Goal: Task Accomplishment & Management: Use online tool/utility

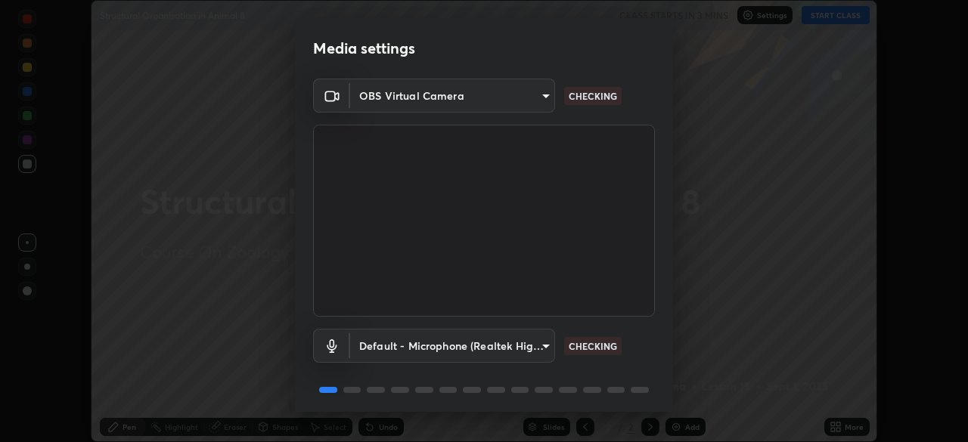
scroll to position [54, 0]
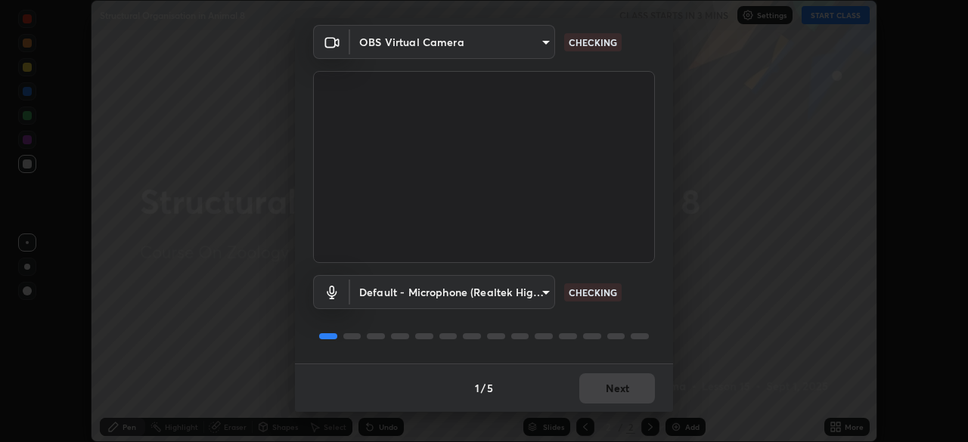
click at [519, 294] on body "Erase all Structural Organisation in Animal 8 CLASS STARTS IN 3 MINS Settings S…" at bounding box center [484, 221] width 968 height 442
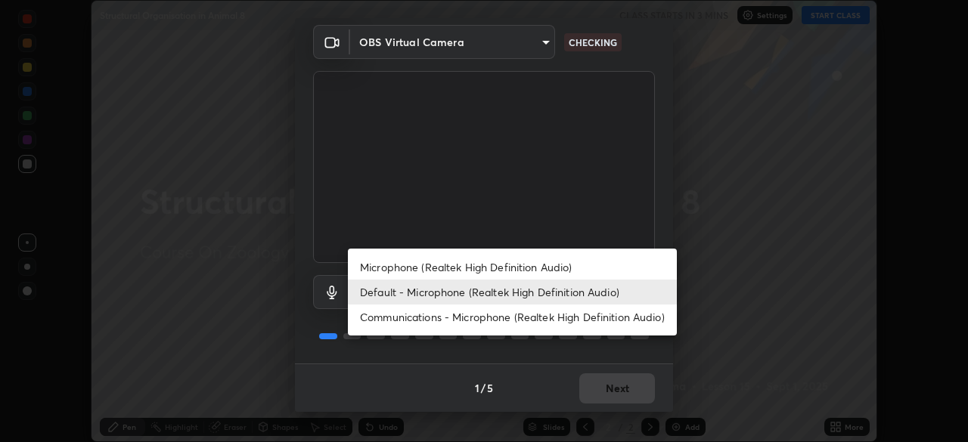
click at [528, 318] on li "Communications - Microphone (Realtek High Definition Audio)" at bounding box center [512, 317] width 329 height 25
type input "communications"
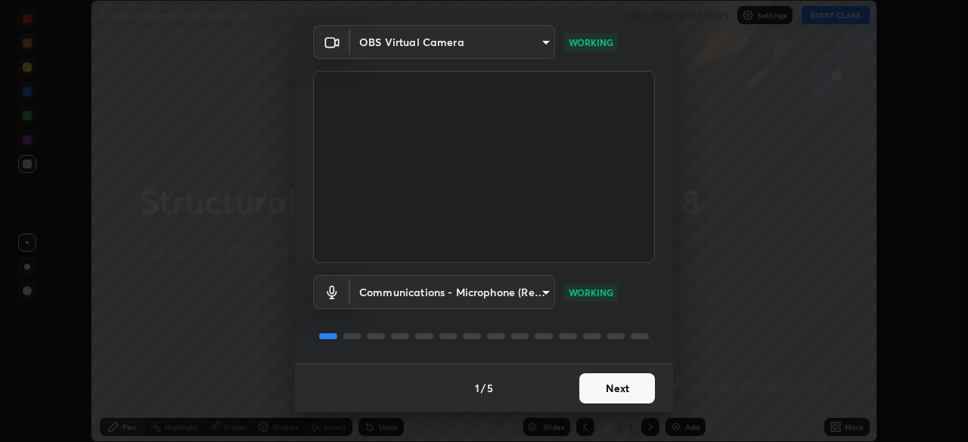
click at [631, 387] on button "Next" at bounding box center [617, 388] width 76 height 30
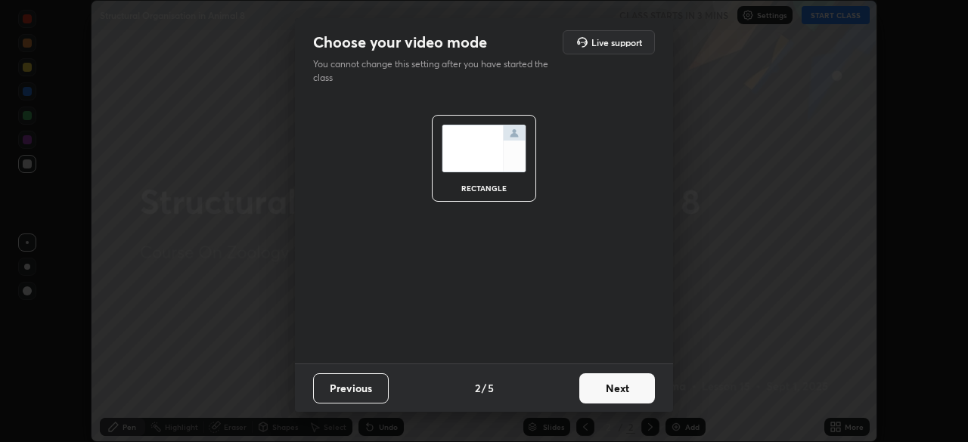
scroll to position [0, 0]
click at [629, 398] on button "Next" at bounding box center [617, 388] width 76 height 30
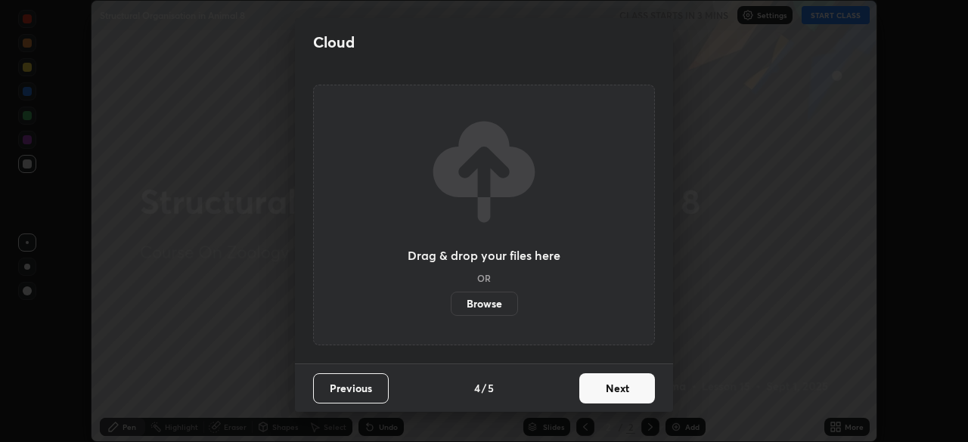
click at [634, 403] on button "Next" at bounding box center [617, 388] width 76 height 30
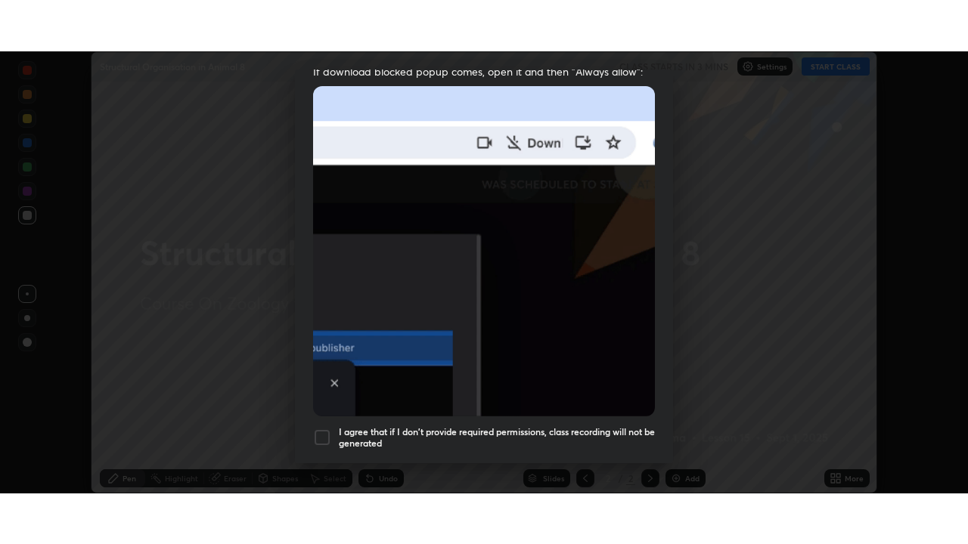
scroll to position [362, 0]
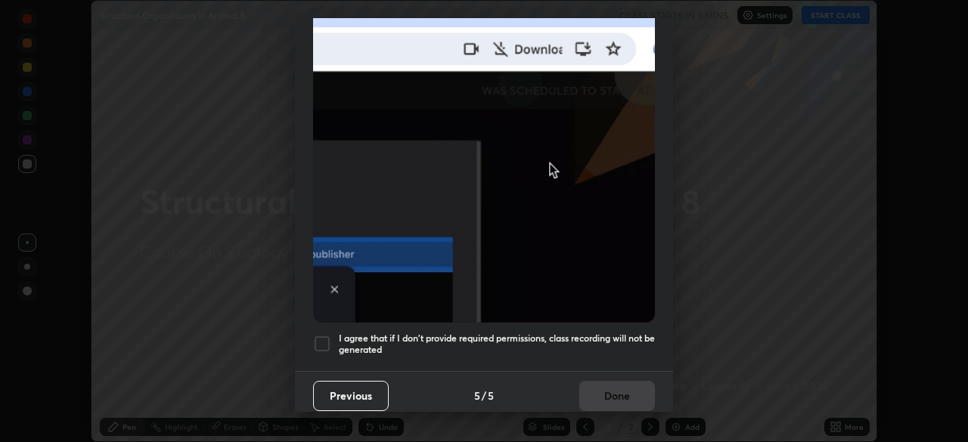
click at [600, 335] on h5 "I agree that if I don't provide required permissions, class recording will not …" at bounding box center [497, 344] width 316 height 23
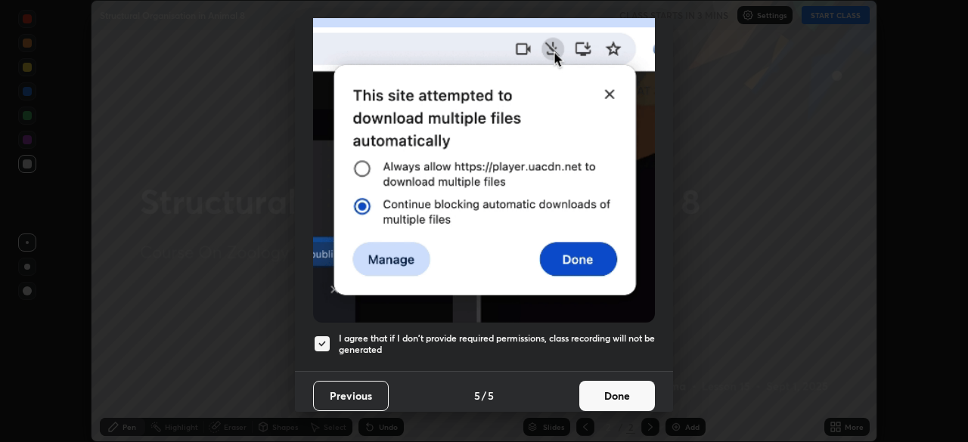
click at [618, 394] on button "Done" at bounding box center [617, 396] width 76 height 30
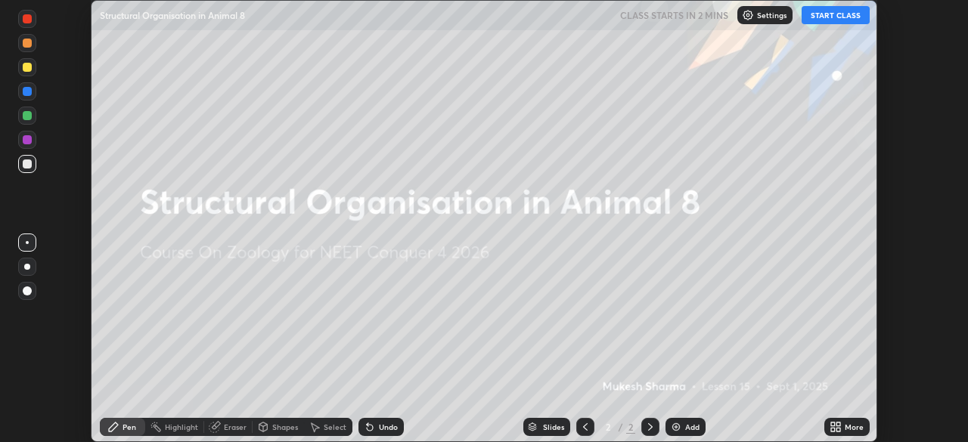
click at [838, 429] on icon at bounding box center [838, 430] width 4 height 4
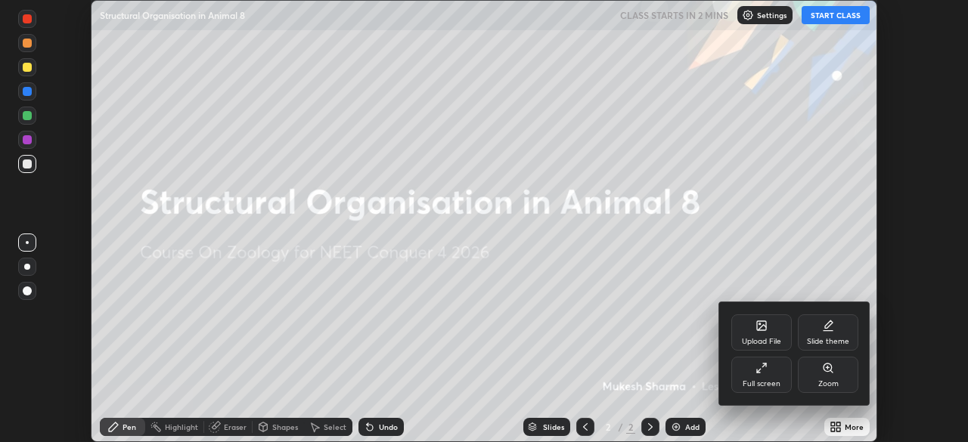
click at [755, 376] on div "Full screen" at bounding box center [761, 375] width 60 height 36
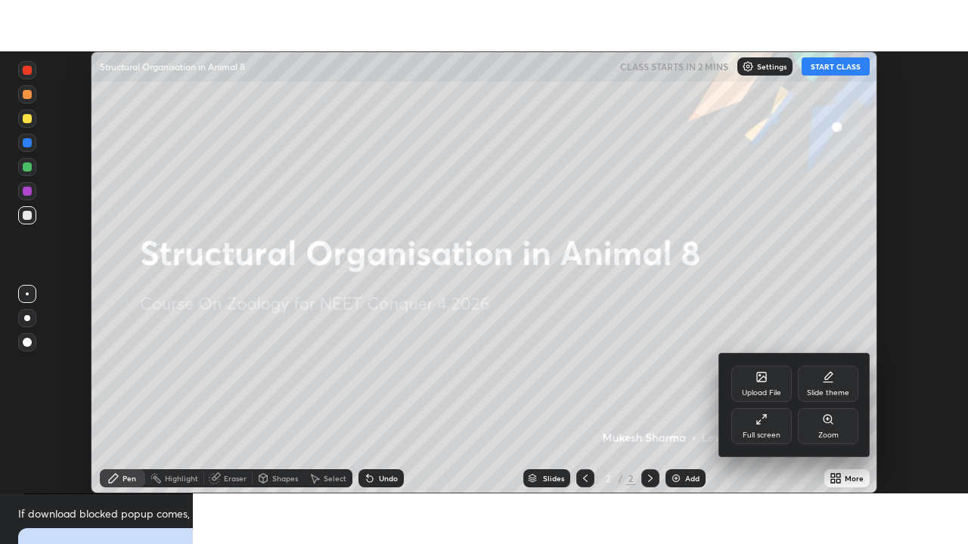
scroll to position [544, 968]
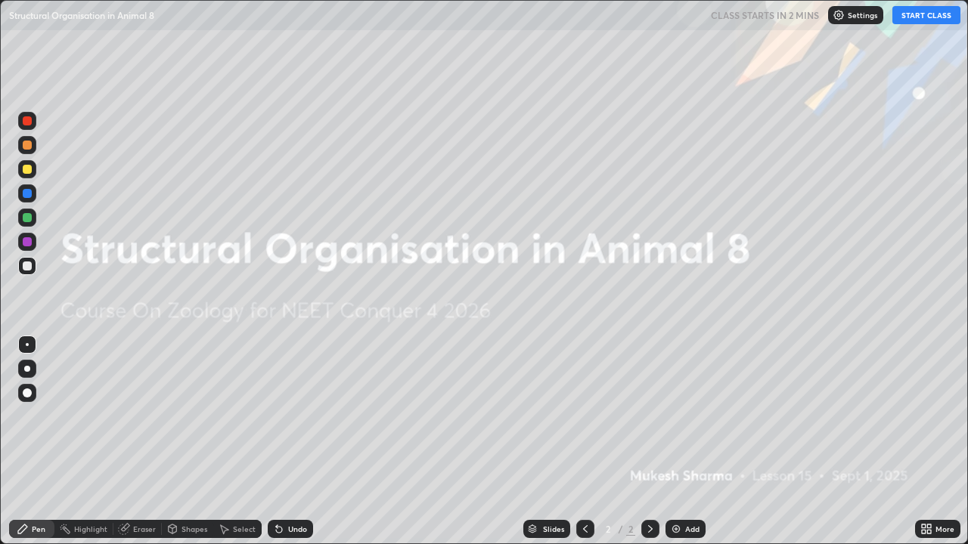
click at [941, 20] on button "START CLASS" at bounding box center [926, 15] width 68 height 18
click at [676, 442] on img at bounding box center [676, 529] width 12 height 12
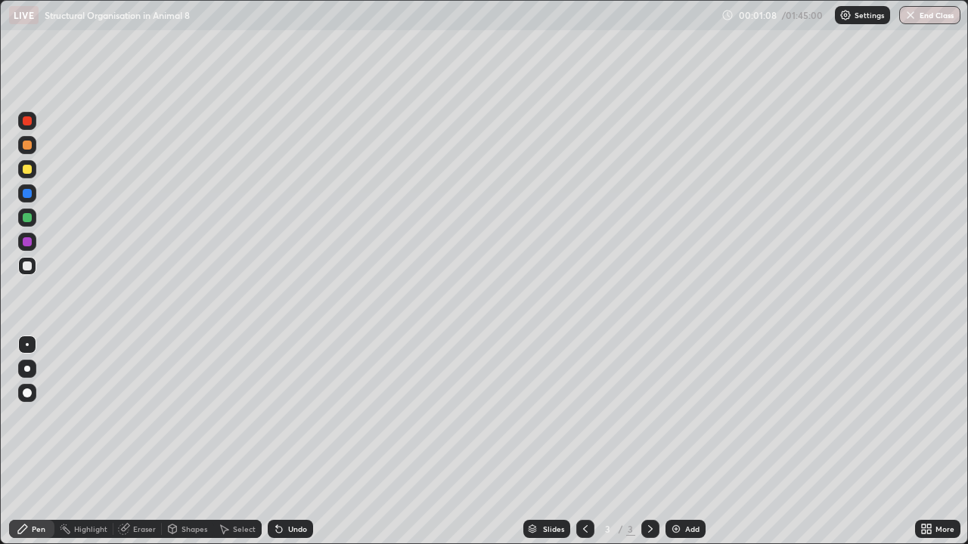
click at [27, 170] on div at bounding box center [27, 169] width 9 height 9
click at [281, 442] on icon at bounding box center [279, 529] width 12 height 12
click at [282, 442] on div "Undo" at bounding box center [290, 529] width 45 height 18
click at [281, 442] on div "Undo" at bounding box center [287, 529] width 51 height 30
click at [282, 442] on div "Undo" at bounding box center [287, 529] width 51 height 30
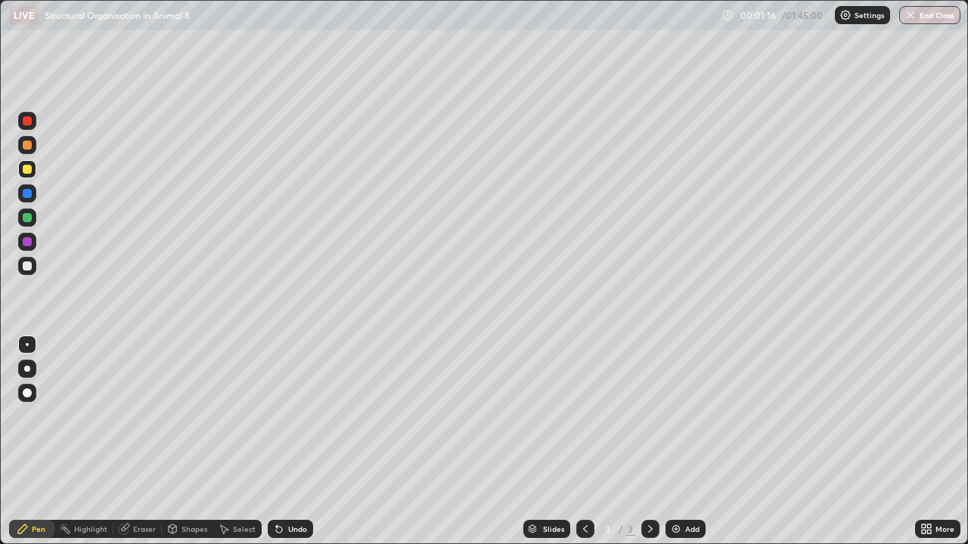
click at [280, 442] on div "Undo" at bounding box center [287, 529] width 51 height 30
click at [281, 442] on div "Undo" at bounding box center [287, 529] width 51 height 30
click at [27, 268] on div at bounding box center [27, 266] width 9 height 9
click at [29, 222] on div at bounding box center [27, 217] width 9 height 9
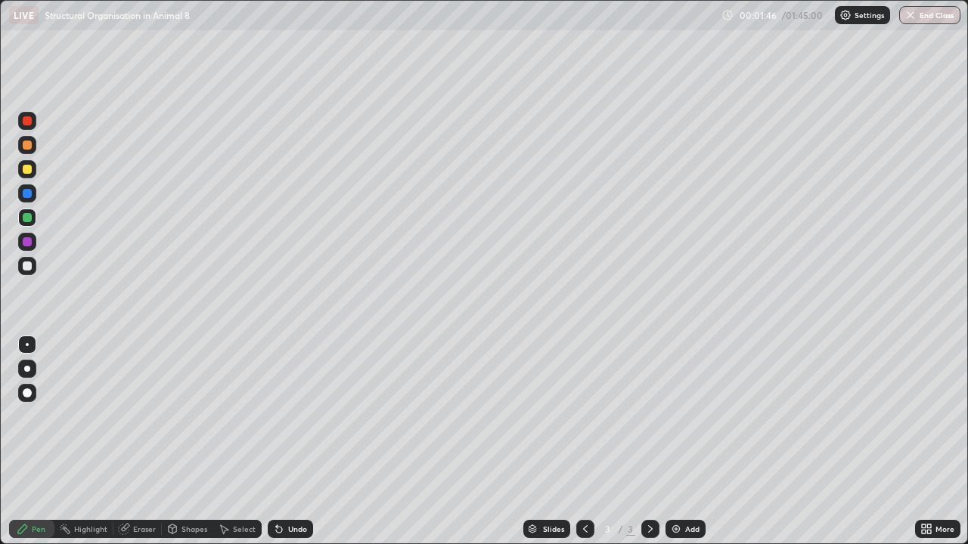
click at [28, 270] on div at bounding box center [27, 266] width 9 height 9
click at [279, 442] on icon at bounding box center [279, 530] width 6 height 6
click at [288, 442] on div "Undo" at bounding box center [297, 529] width 19 height 8
click at [298, 442] on div "Undo" at bounding box center [297, 529] width 19 height 8
click at [299, 442] on div "Undo" at bounding box center [287, 529] width 51 height 30
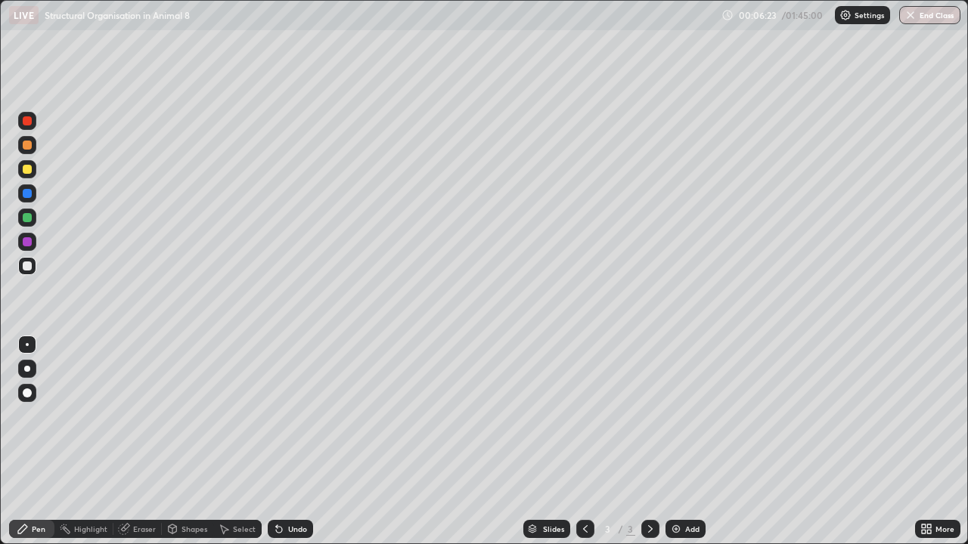
click at [302, 442] on div "Undo" at bounding box center [297, 529] width 19 height 8
click at [301, 442] on div "Undo" at bounding box center [297, 529] width 19 height 8
click at [295, 442] on div "Undo" at bounding box center [290, 529] width 45 height 18
click at [295, 442] on div "Undo" at bounding box center [297, 529] width 19 height 8
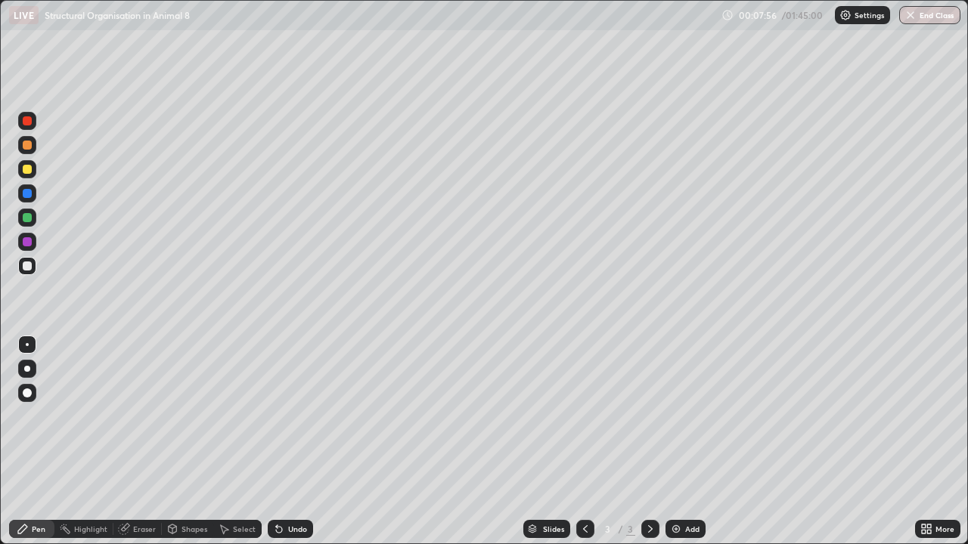
click at [300, 442] on div "Undo" at bounding box center [297, 529] width 19 height 8
click at [302, 442] on div "Undo" at bounding box center [290, 529] width 45 height 18
click at [677, 442] on img at bounding box center [676, 529] width 12 height 12
click at [28, 172] on div at bounding box center [27, 169] width 9 height 9
click at [26, 270] on div at bounding box center [27, 266] width 9 height 9
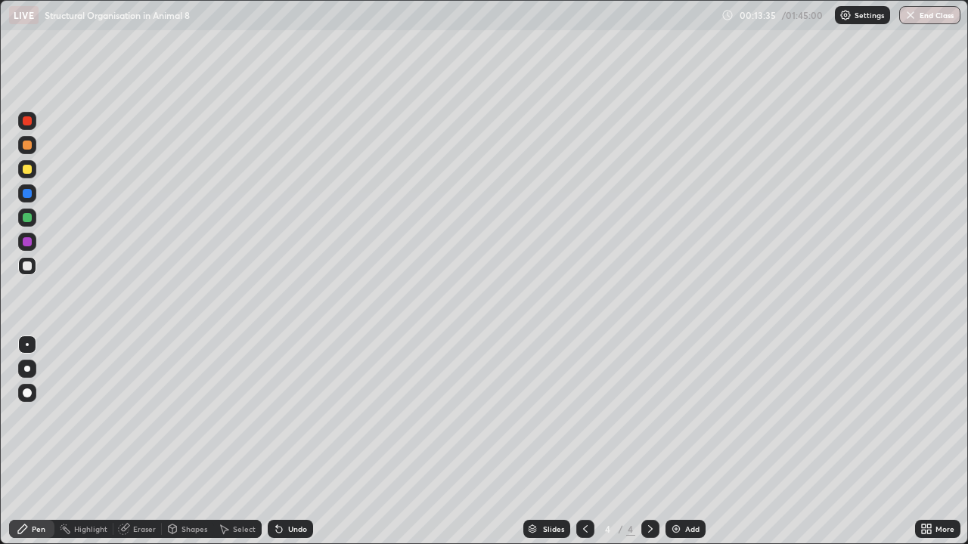
click at [302, 442] on div "Undo" at bounding box center [297, 529] width 19 height 8
click at [298, 442] on div "Undo" at bounding box center [297, 529] width 19 height 8
click at [673, 442] on img at bounding box center [676, 529] width 12 height 12
click at [296, 442] on div "Undo" at bounding box center [290, 529] width 45 height 18
click at [299, 442] on div "Undo" at bounding box center [297, 529] width 19 height 8
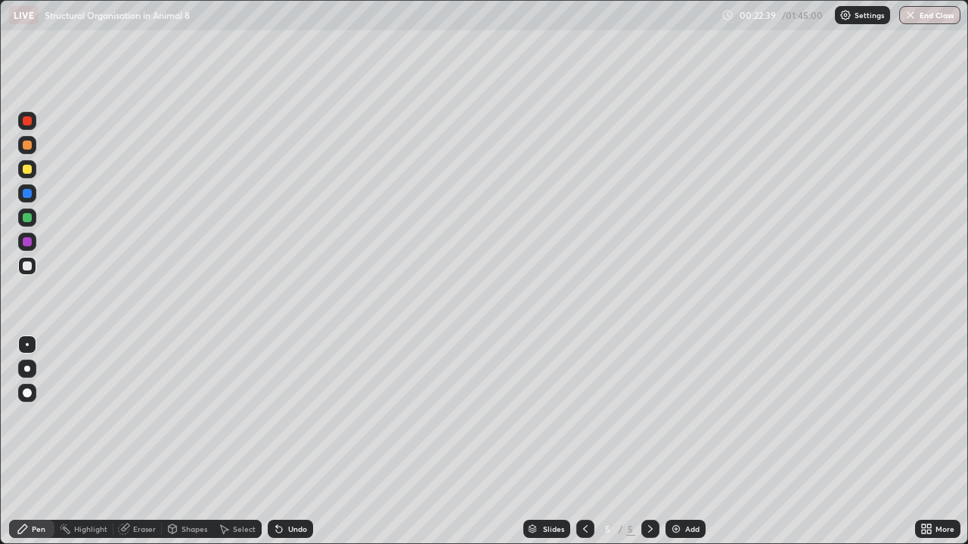
click at [674, 442] on img at bounding box center [676, 529] width 12 height 12
click at [28, 222] on div at bounding box center [27, 218] width 18 height 18
click at [30, 172] on div at bounding box center [27, 169] width 9 height 9
click at [29, 269] on div at bounding box center [27, 266] width 9 height 9
click at [396, 442] on div "Slides 6 / 6 Add" at bounding box center [614, 529] width 602 height 30
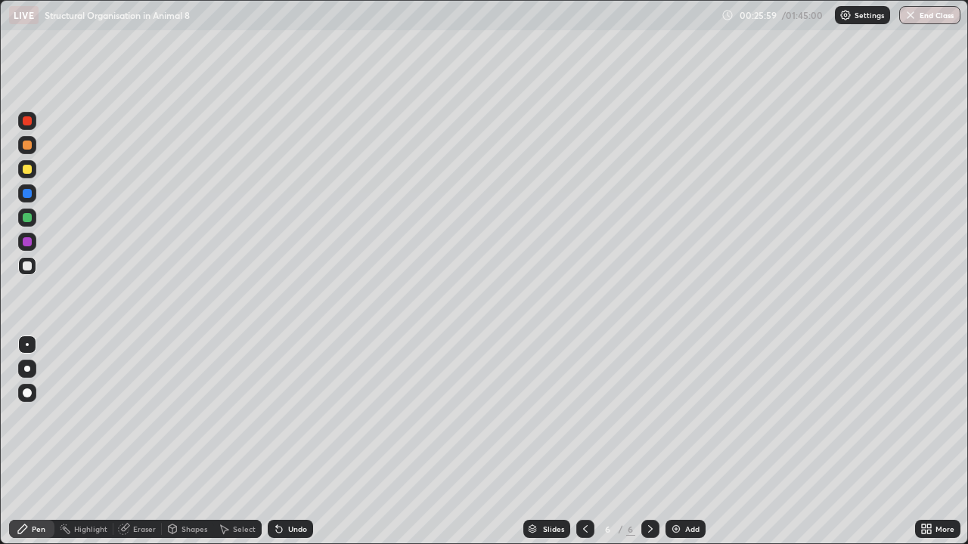
click at [33, 222] on div at bounding box center [27, 218] width 18 height 18
click at [29, 267] on div at bounding box center [27, 266] width 9 height 9
click at [298, 442] on div "Undo" at bounding box center [297, 529] width 19 height 8
click at [304, 442] on div "Undo" at bounding box center [297, 529] width 19 height 8
click at [302, 442] on div "Undo" at bounding box center [290, 529] width 45 height 18
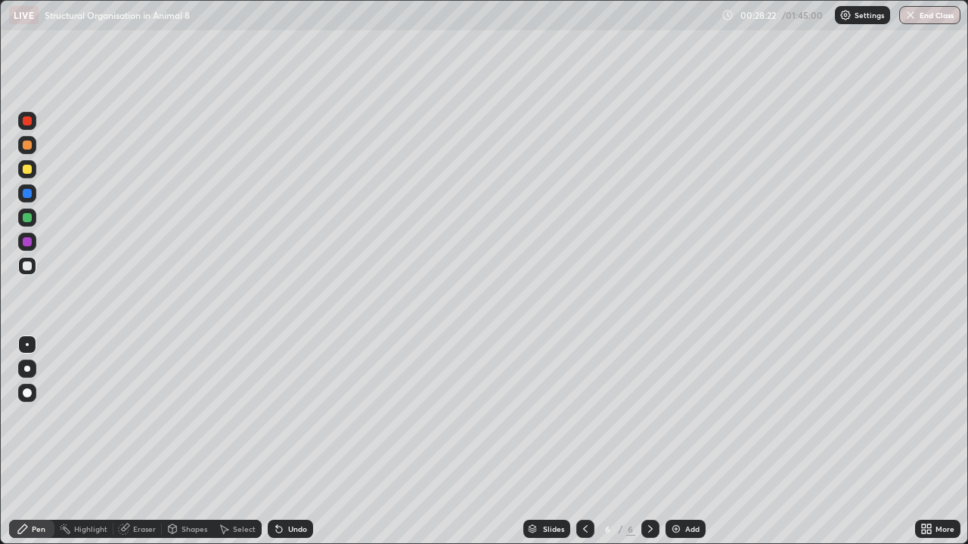
click at [301, 442] on div "Undo" at bounding box center [297, 529] width 19 height 8
click at [295, 442] on div "Undo" at bounding box center [297, 529] width 19 height 8
click at [297, 442] on div "Undo" at bounding box center [297, 529] width 19 height 8
click at [299, 442] on div "Undo" at bounding box center [297, 529] width 19 height 8
click at [677, 442] on img at bounding box center [676, 529] width 12 height 12
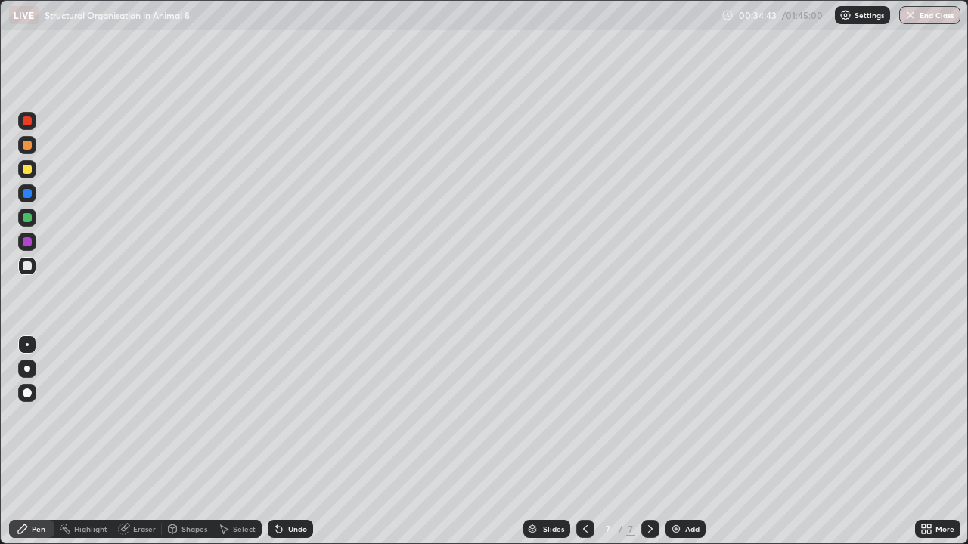
click at [245, 442] on div "Select" at bounding box center [244, 529] width 23 height 8
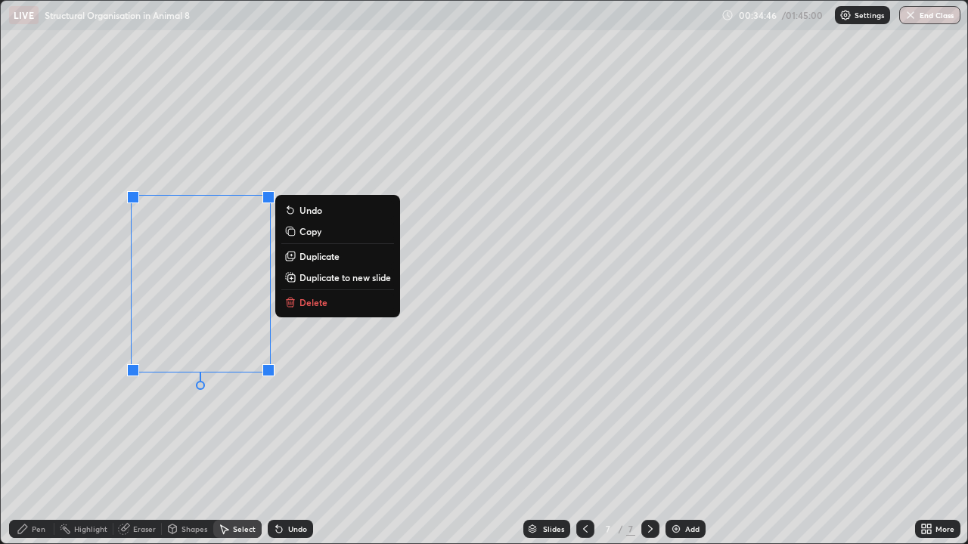
click at [318, 305] on p "Delete" at bounding box center [313, 302] width 28 height 12
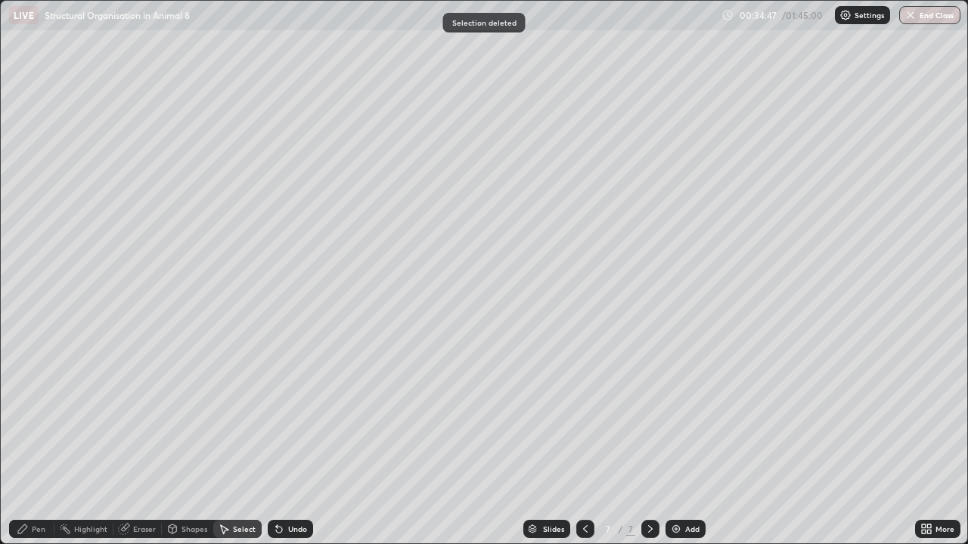
click at [31, 442] on div "Pen" at bounding box center [31, 529] width 45 height 18
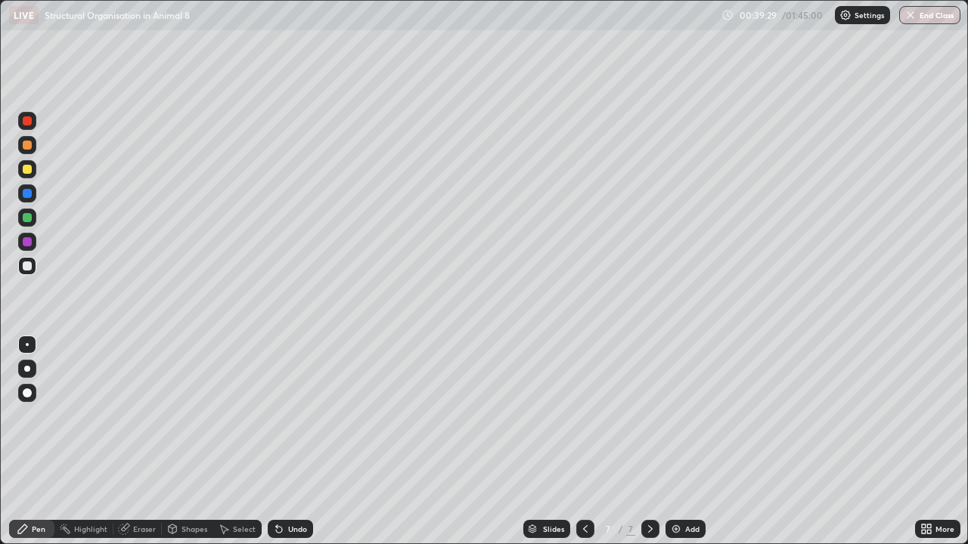
click at [677, 442] on img at bounding box center [676, 529] width 12 height 12
click at [28, 219] on div at bounding box center [27, 217] width 9 height 9
click at [26, 266] on div at bounding box center [27, 266] width 9 height 9
click at [277, 442] on icon at bounding box center [279, 530] width 6 height 6
click at [282, 442] on icon at bounding box center [279, 529] width 12 height 12
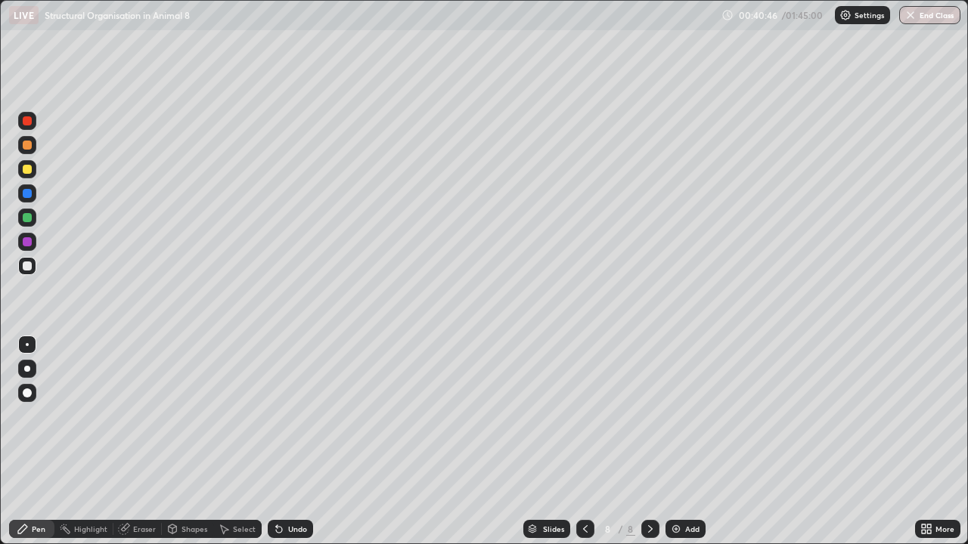
click at [285, 442] on div "Undo" at bounding box center [290, 529] width 45 height 18
click at [280, 442] on icon at bounding box center [279, 529] width 12 height 12
click at [284, 442] on div "Undo" at bounding box center [290, 529] width 45 height 18
click at [281, 442] on icon at bounding box center [279, 529] width 12 height 12
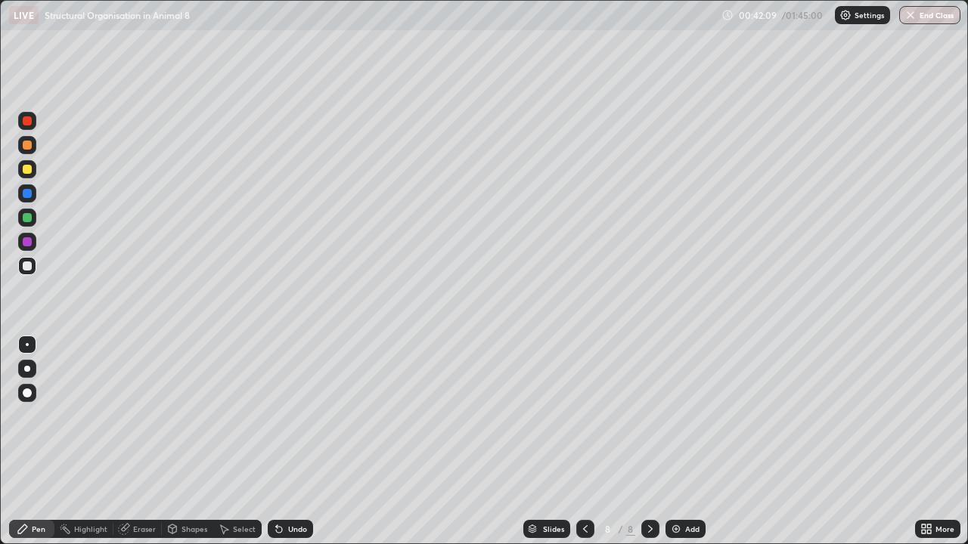
click at [275, 442] on icon at bounding box center [279, 529] width 12 height 12
click at [277, 442] on icon at bounding box center [279, 529] width 12 height 12
click at [278, 442] on icon at bounding box center [279, 529] width 12 height 12
click at [277, 442] on icon at bounding box center [279, 530] width 6 height 6
click at [293, 442] on div "Undo" at bounding box center [297, 529] width 19 height 8
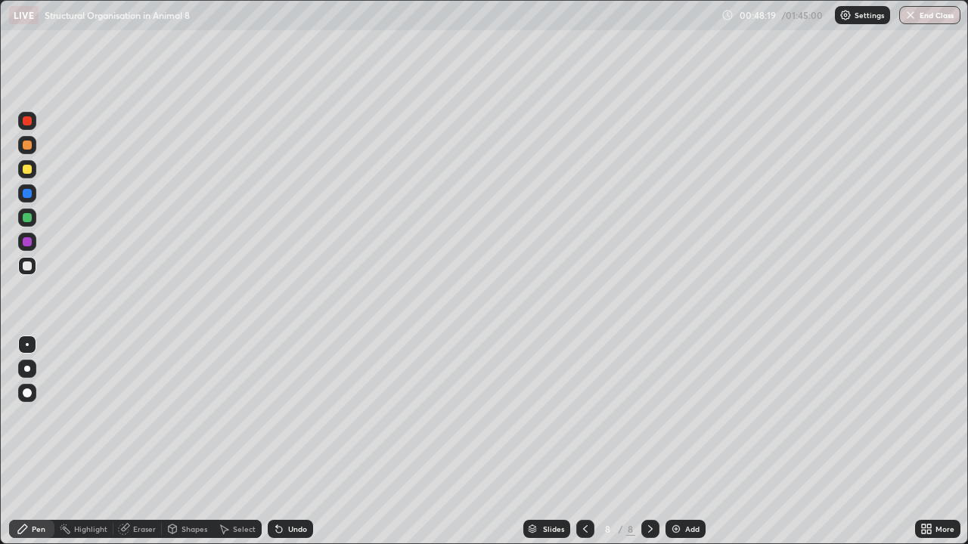
click at [674, 442] on img at bounding box center [676, 529] width 12 height 12
click at [30, 215] on div at bounding box center [27, 217] width 9 height 9
click at [22, 267] on div at bounding box center [27, 266] width 18 height 18
click at [298, 442] on div "Undo" at bounding box center [290, 529] width 45 height 18
click at [297, 442] on div "Undo" at bounding box center [297, 529] width 19 height 8
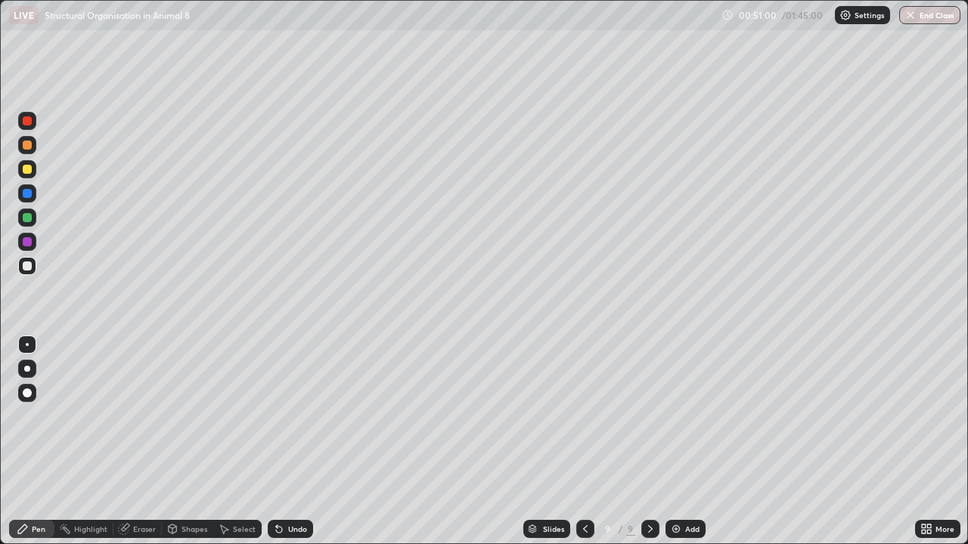
click at [303, 442] on div "Undo" at bounding box center [297, 529] width 19 height 8
click at [300, 442] on div "Undo" at bounding box center [297, 529] width 19 height 8
click at [290, 442] on div "Undo" at bounding box center [297, 529] width 19 height 8
click at [293, 442] on div "Undo" at bounding box center [297, 529] width 19 height 8
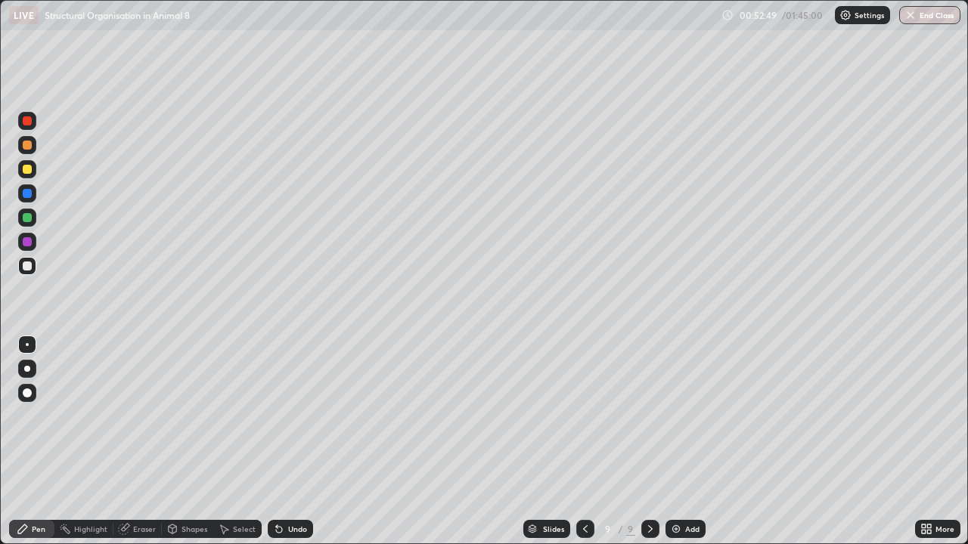
click at [296, 442] on div "Undo" at bounding box center [290, 529] width 45 height 18
click at [298, 442] on div "Undo" at bounding box center [297, 529] width 19 height 8
click at [302, 442] on div "Undo" at bounding box center [290, 529] width 45 height 18
click at [299, 442] on div "Undo" at bounding box center [297, 529] width 19 height 8
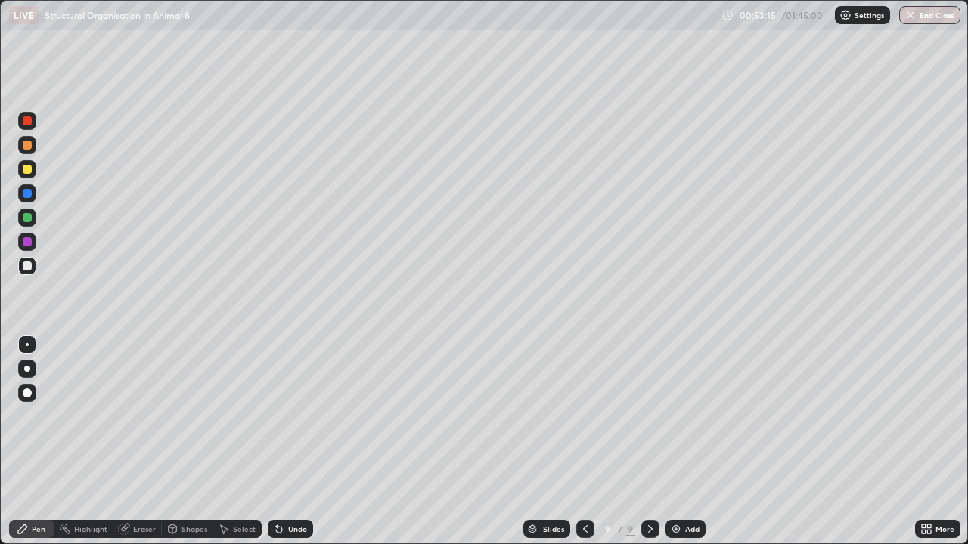
click at [301, 442] on div "Undo" at bounding box center [297, 529] width 19 height 8
click at [298, 442] on div "Undo" at bounding box center [297, 529] width 19 height 8
click at [28, 222] on div at bounding box center [27, 218] width 18 height 18
click at [672, 442] on img at bounding box center [676, 529] width 12 height 12
click at [30, 272] on div at bounding box center [27, 266] width 18 height 18
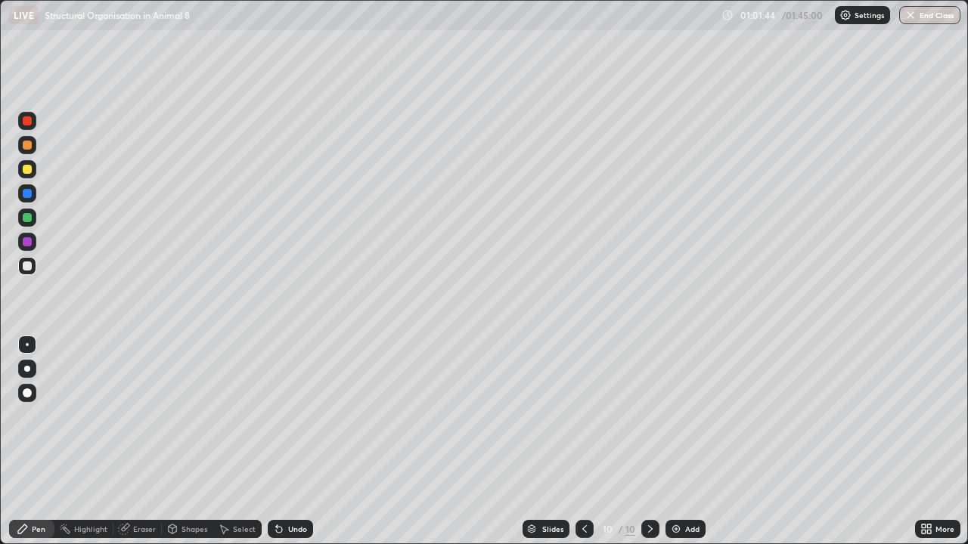
click at [299, 442] on div "Undo" at bounding box center [297, 529] width 19 height 8
click at [674, 442] on img at bounding box center [676, 529] width 12 height 12
click at [183, 442] on div "Shapes" at bounding box center [194, 529] width 26 height 8
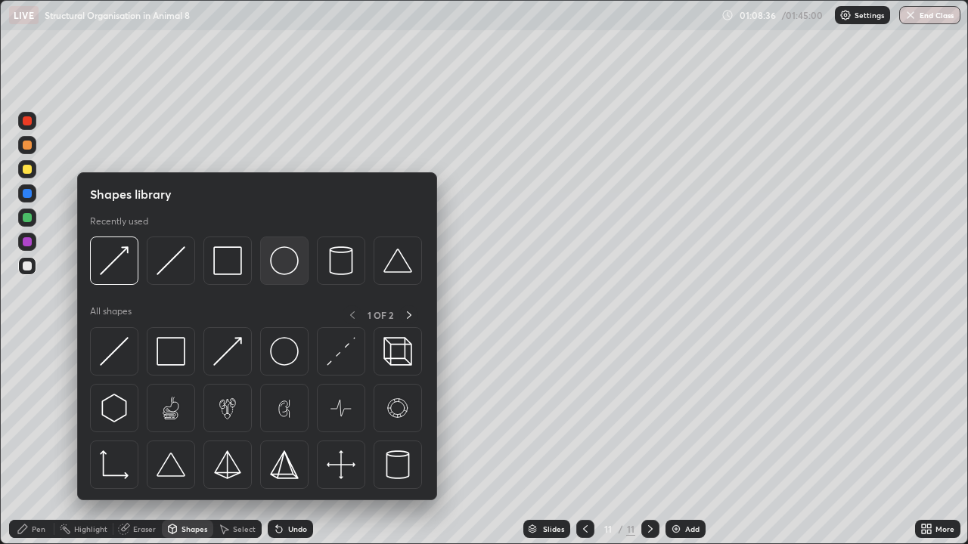
click at [285, 267] on img at bounding box center [284, 260] width 29 height 29
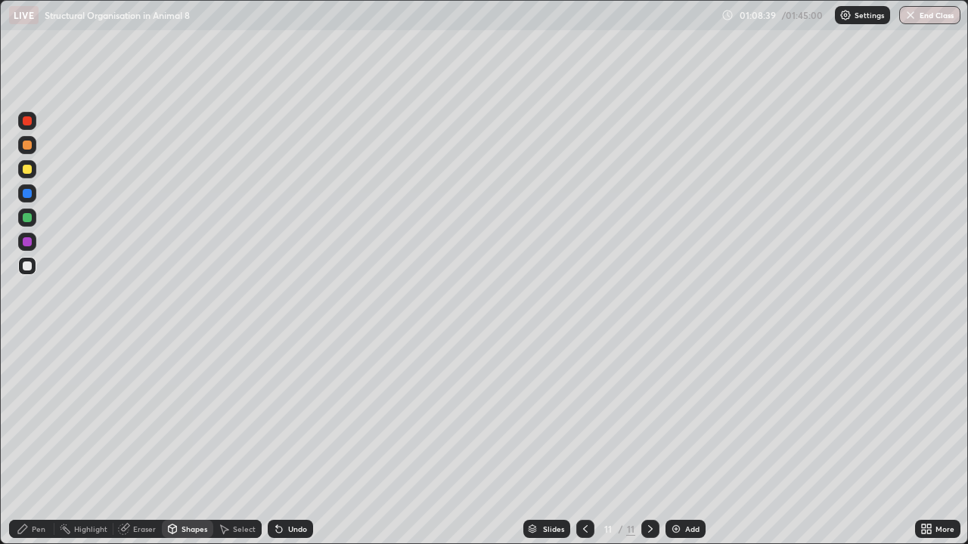
click at [288, 442] on div "Undo" at bounding box center [297, 529] width 19 height 8
click at [36, 442] on div "Pen" at bounding box center [39, 529] width 14 height 8
click at [29, 223] on div at bounding box center [27, 218] width 18 height 18
click at [27, 267] on div at bounding box center [27, 266] width 9 height 9
click at [26, 215] on div at bounding box center [27, 217] width 9 height 9
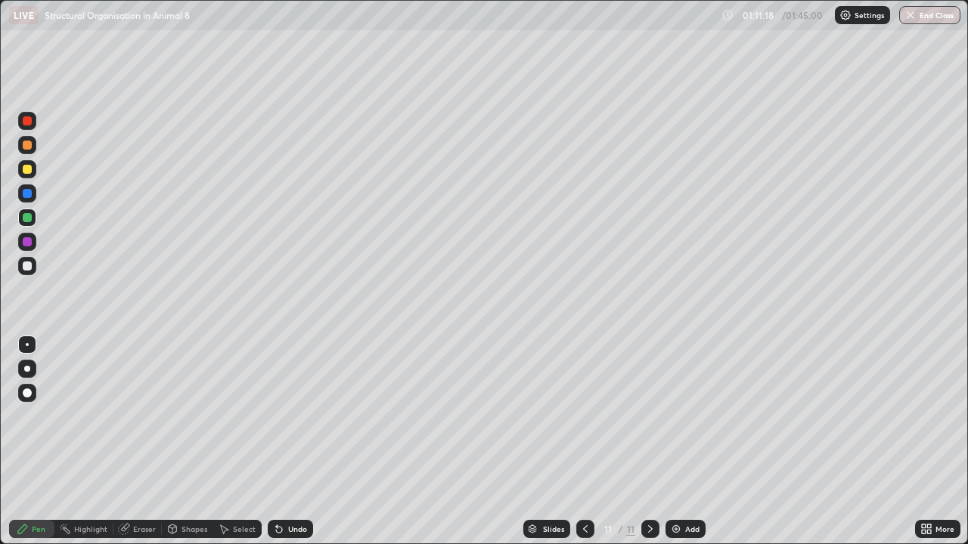
click at [27, 195] on div at bounding box center [27, 193] width 9 height 9
click at [26, 124] on div at bounding box center [27, 120] width 9 height 9
click at [27, 268] on div at bounding box center [27, 266] width 9 height 9
click at [27, 170] on div at bounding box center [27, 169] width 9 height 9
click at [135, 442] on div "Eraser" at bounding box center [144, 529] width 23 height 8
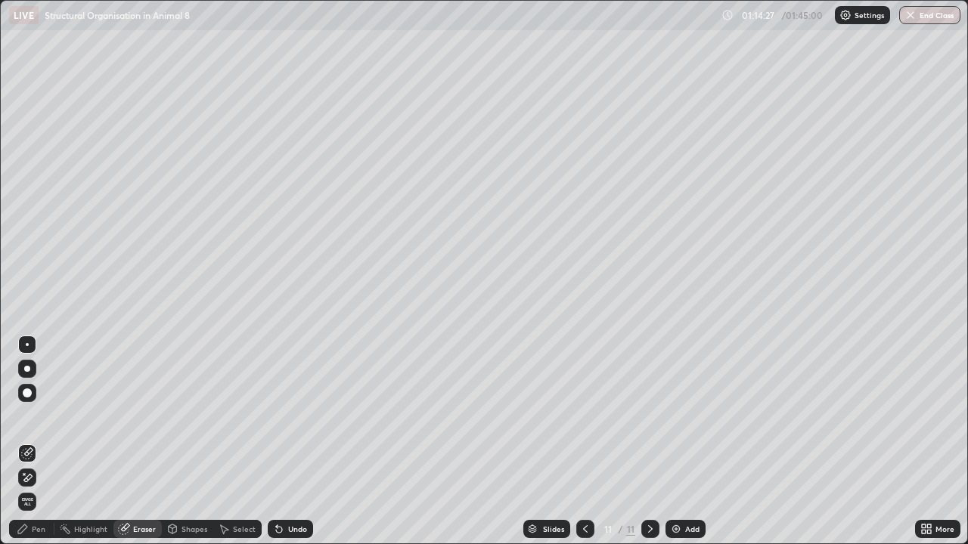
click at [42, 442] on div "Pen" at bounding box center [39, 529] width 14 height 8
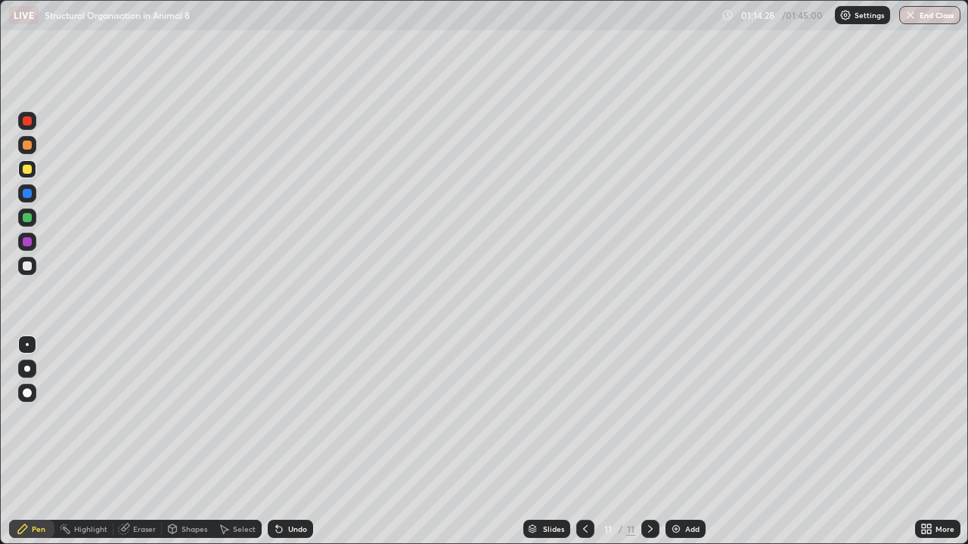
click at [26, 199] on div at bounding box center [27, 193] width 18 height 18
click at [29, 268] on div at bounding box center [27, 266] width 9 height 9
click at [676, 442] on img at bounding box center [676, 529] width 12 height 12
click at [29, 222] on div at bounding box center [27, 217] width 9 height 9
click at [28, 197] on div at bounding box center [27, 193] width 9 height 9
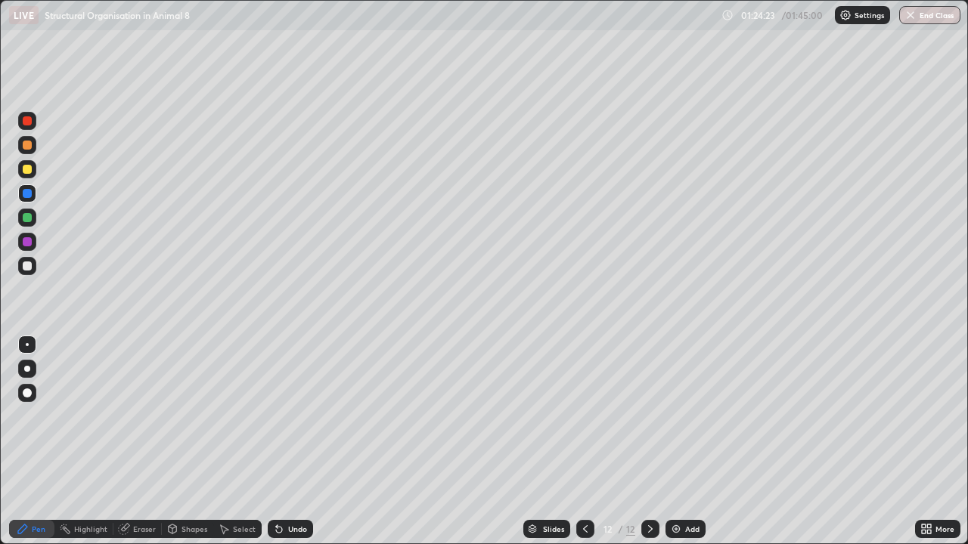
click at [34, 176] on div at bounding box center [27, 169] width 18 height 18
click at [33, 268] on div at bounding box center [27, 266] width 18 height 18
click at [36, 170] on div at bounding box center [27, 169] width 18 height 18
click at [26, 271] on div at bounding box center [27, 266] width 18 height 18
click at [305, 442] on div "Undo" at bounding box center [290, 529] width 45 height 18
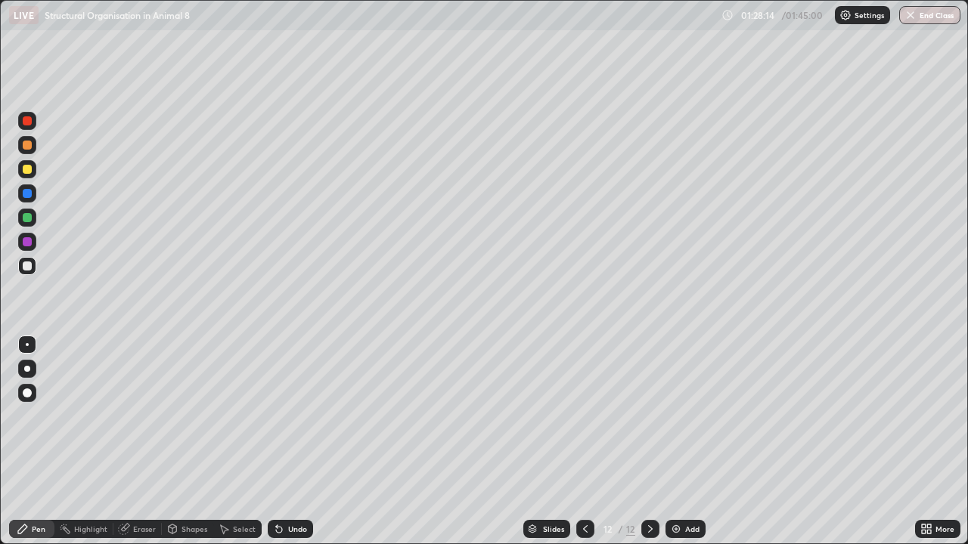
click at [32, 169] on div at bounding box center [27, 169] width 18 height 18
click at [298, 442] on div "Undo" at bounding box center [297, 529] width 19 height 8
click at [27, 268] on div at bounding box center [27, 266] width 9 height 9
click at [32, 172] on div at bounding box center [27, 169] width 18 height 18
click at [30, 271] on div at bounding box center [27, 266] width 18 height 18
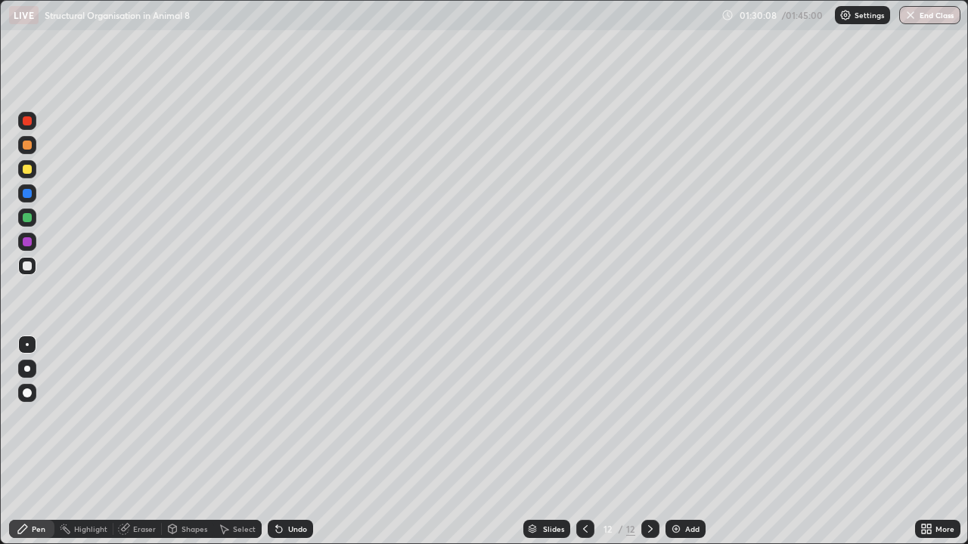
click at [274, 442] on icon at bounding box center [279, 529] width 12 height 12
click at [277, 442] on icon at bounding box center [279, 530] width 6 height 6
click at [280, 442] on icon at bounding box center [279, 529] width 12 height 12
click at [280, 442] on icon at bounding box center [279, 530] width 6 height 6
click at [277, 442] on icon at bounding box center [279, 530] width 6 height 6
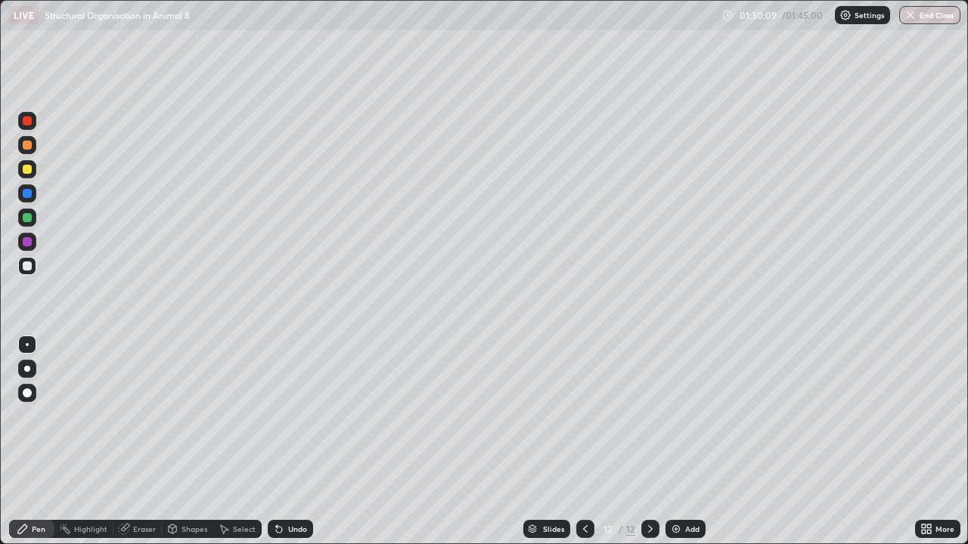
click at [277, 442] on icon at bounding box center [279, 530] width 6 height 6
click at [278, 442] on icon at bounding box center [279, 530] width 6 height 6
click at [280, 442] on icon at bounding box center [279, 530] width 6 height 6
click at [286, 442] on div "Undo" at bounding box center [290, 529] width 45 height 18
click at [288, 442] on div "Undo" at bounding box center [287, 529] width 51 height 30
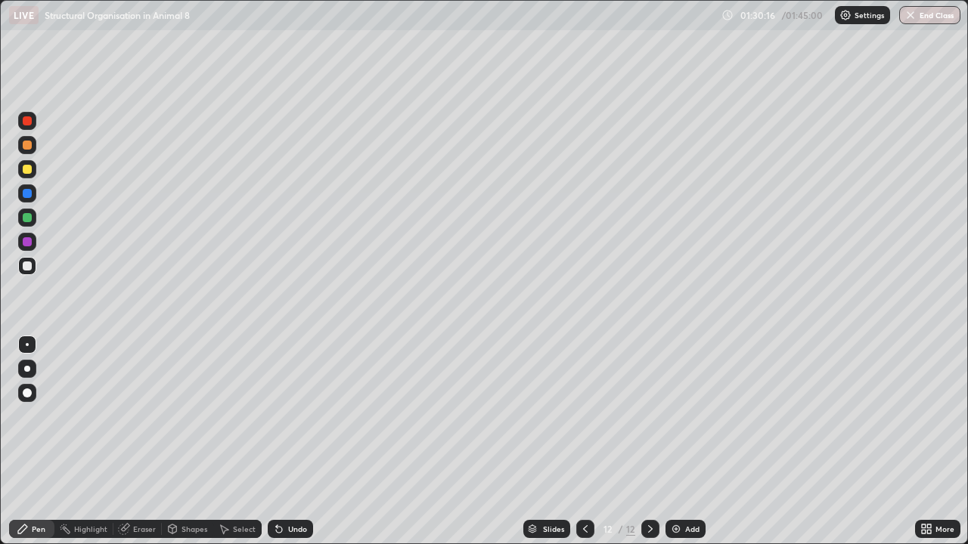
click at [289, 442] on div "Undo" at bounding box center [290, 529] width 45 height 18
click at [675, 442] on img at bounding box center [676, 529] width 12 height 12
click at [32, 178] on div at bounding box center [27, 169] width 18 height 18
click at [20, 274] on div at bounding box center [27, 266] width 18 height 24
click at [277, 442] on div "Undo" at bounding box center [290, 529] width 45 height 18
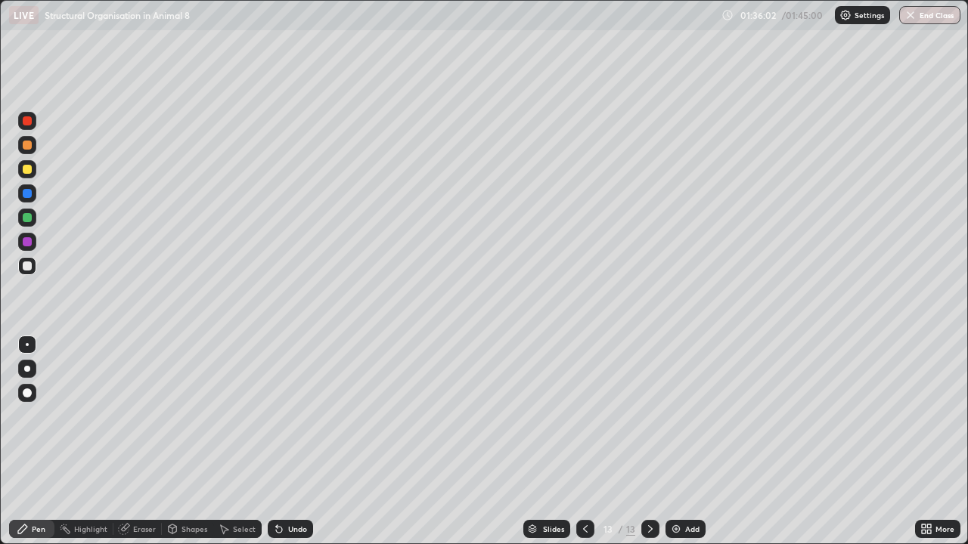
click at [279, 442] on icon at bounding box center [279, 529] width 12 height 12
click at [280, 442] on icon at bounding box center [279, 530] width 6 height 6
click at [280, 442] on icon at bounding box center [279, 529] width 12 height 12
click at [281, 442] on icon at bounding box center [279, 529] width 12 height 12
click at [282, 442] on div "Undo" at bounding box center [290, 529] width 45 height 18
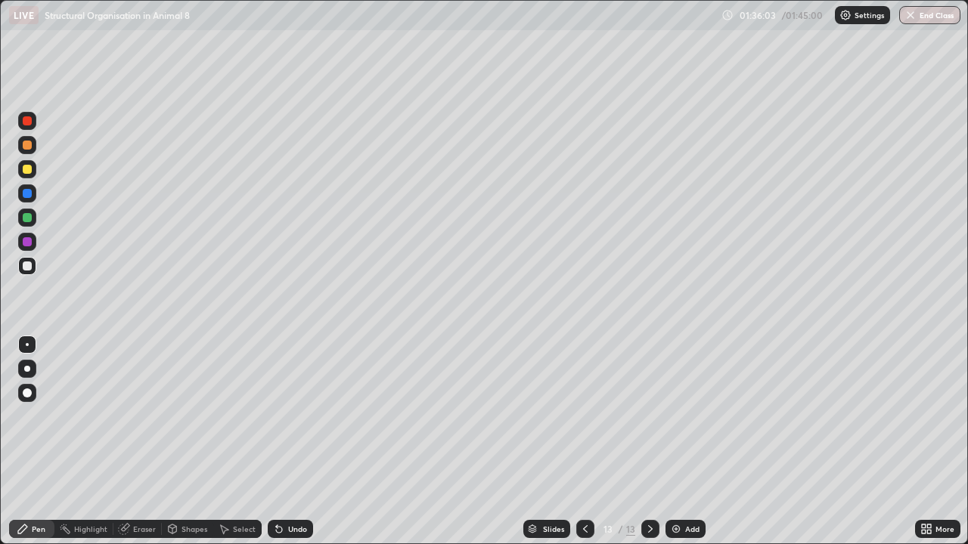
click at [281, 442] on icon at bounding box center [279, 529] width 12 height 12
click at [282, 442] on div "Undo" at bounding box center [290, 529] width 45 height 18
click at [281, 442] on div "Undo" at bounding box center [290, 529] width 45 height 18
click at [281, 442] on div "Undo" at bounding box center [287, 529] width 51 height 30
click at [300, 442] on div "Undo" at bounding box center [297, 529] width 19 height 8
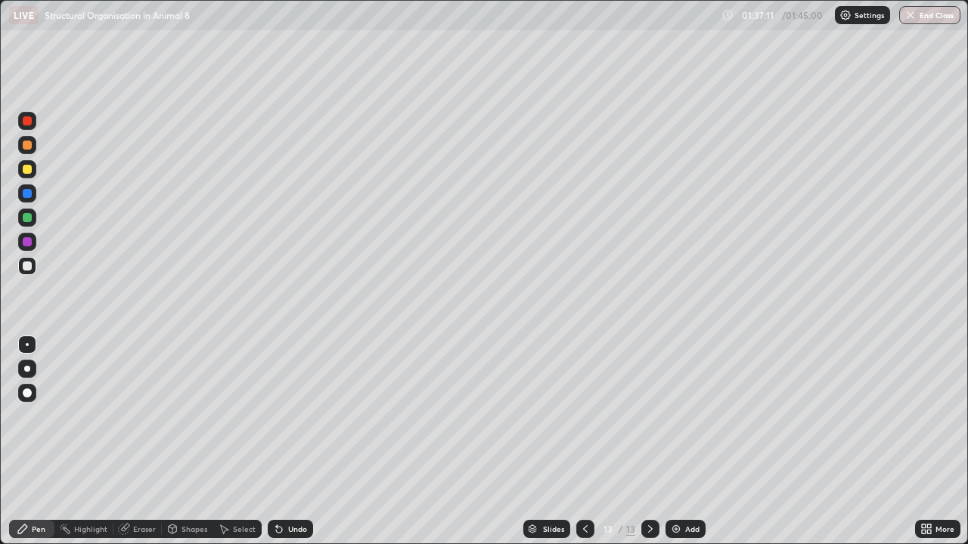
click at [297, 442] on div "Undo" at bounding box center [290, 529] width 45 height 18
click at [299, 442] on div "Undo" at bounding box center [290, 529] width 45 height 18
click at [299, 442] on div "Undo" at bounding box center [297, 529] width 19 height 8
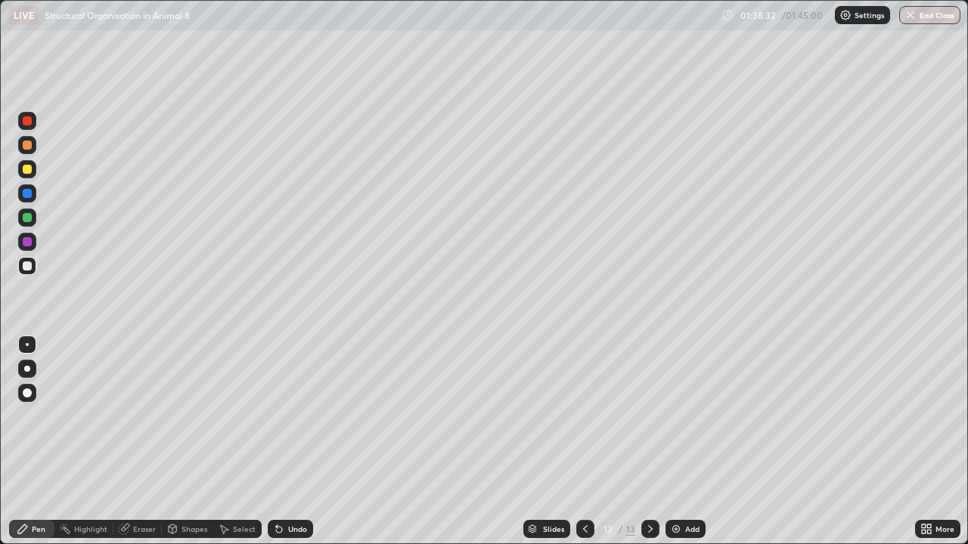
click at [304, 442] on div "Undo" at bounding box center [297, 529] width 19 height 8
click at [674, 442] on img at bounding box center [676, 529] width 12 height 12
click at [279, 442] on icon at bounding box center [279, 529] width 12 height 12
click at [289, 442] on div "Undo" at bounding box center [297, 529] width 19 height 8
click at [297, 442] on div "Undo" at bounding box center [297, 529] width 19 height 8
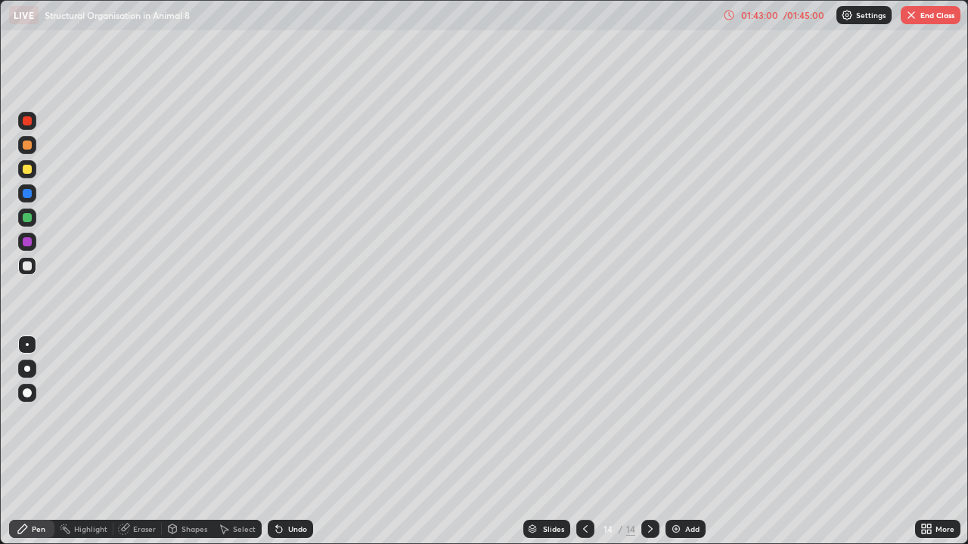
click at [299, 442] on div "Undo" at bounding box center [297, 529] width 19 height 8
click at [296, 442] on div "Undo" at bounding box center [287, 529] width 51 height 30
click at [302, 442] on div "Undo" at bounding box center [297, 529] width 19 height 8
click at [296, 442] on div "Undo" at bounding box center [297, 529] width 19 height 8
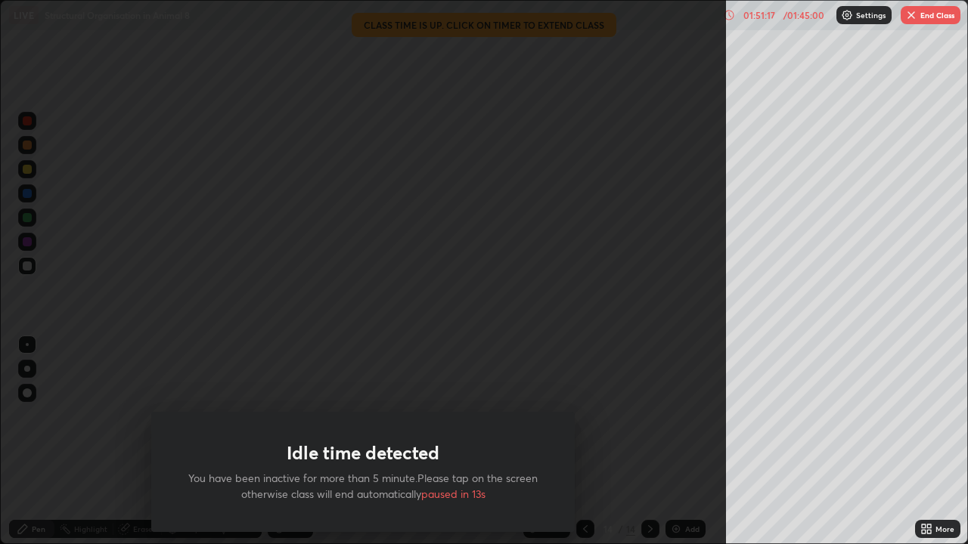
click at [640, 334] on div "Idle time detected You have been inactive for more than 5 minute.Please tap on …" at bounding box center [363, 272] width 726 height 544
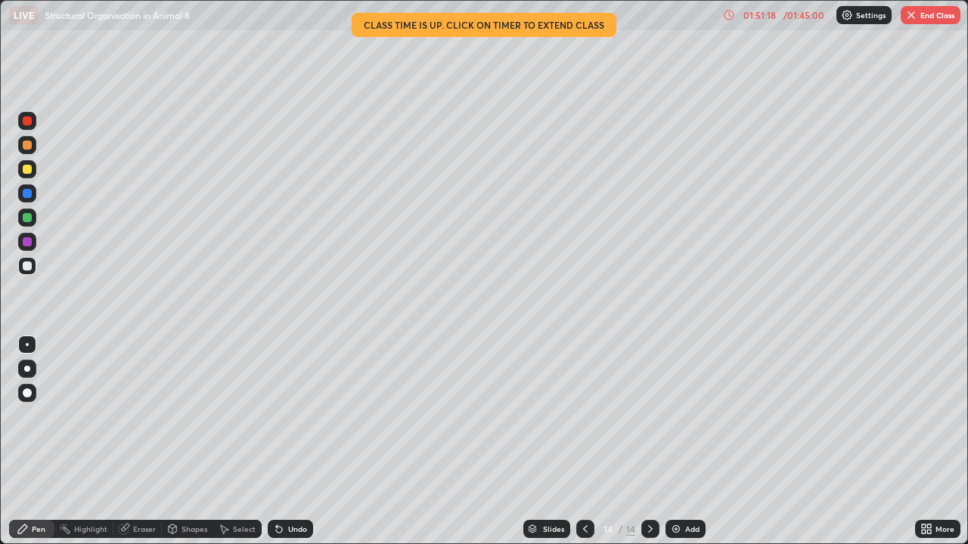
click at [925, 12] on button "End Class" at bounding box center [930, 15] width 60 height 18
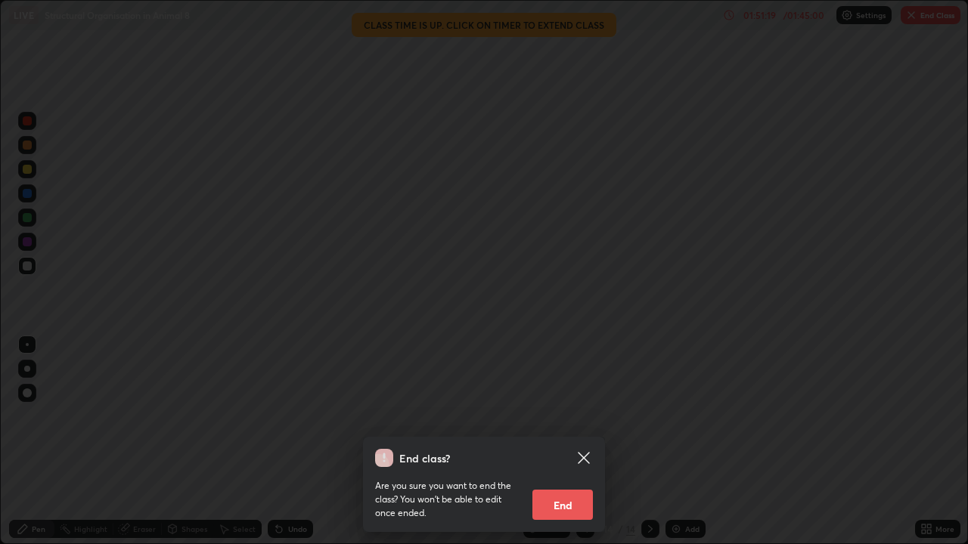
click at [582, 442] on button "End" at bounding box center [562, 505] width 60 height 30
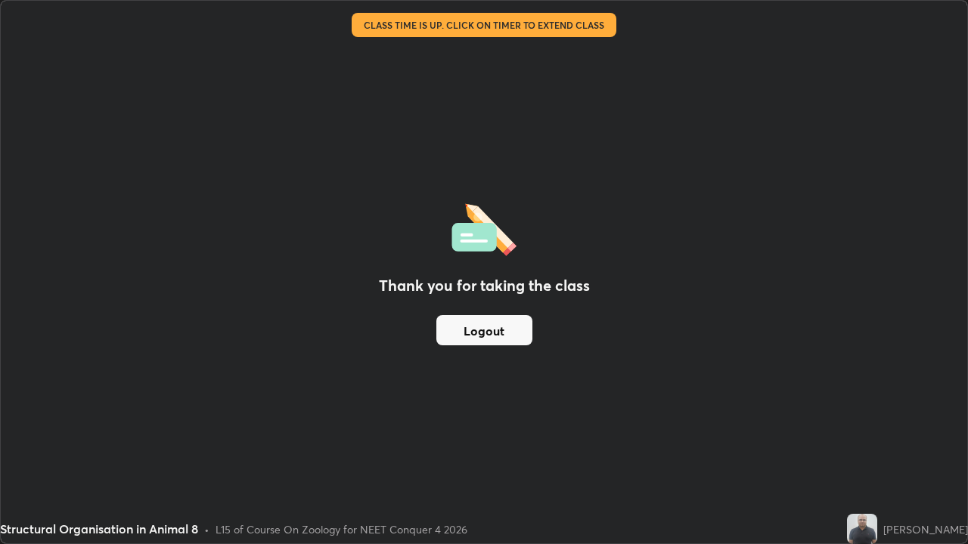
click at [524, 336] on button "Logout" at bounding box center [484, 330] width 96 height 30
